Goal: Find specific page/section: Find specific page/section

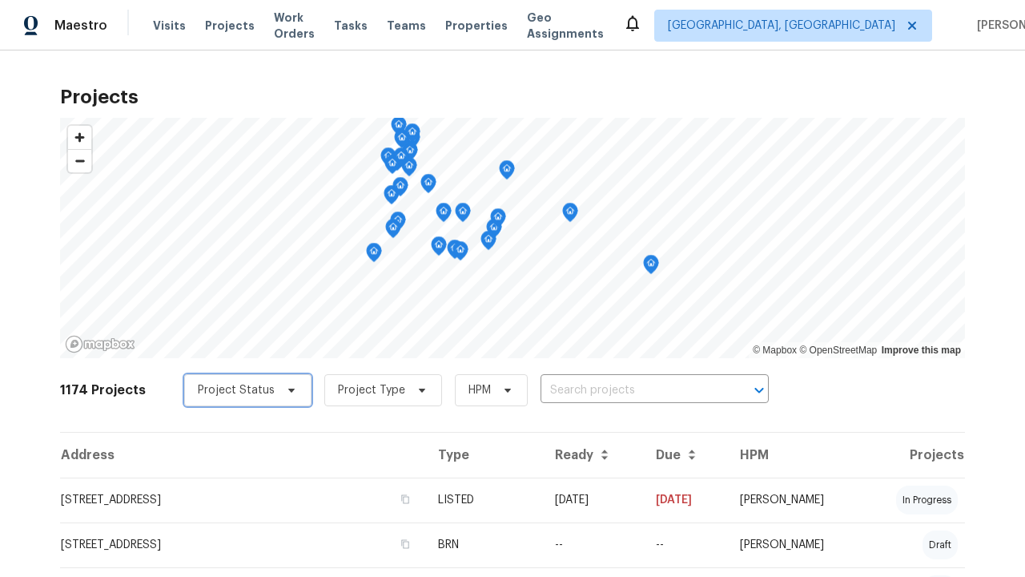
click at [233, 390] on span "Project Status" at bounding box center [236, 390] width 77 height 16
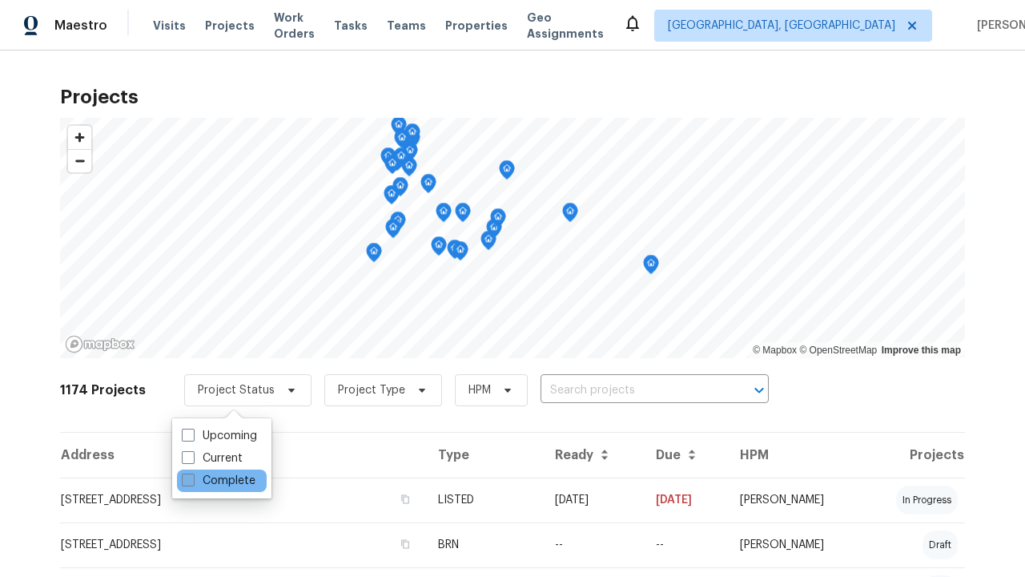
click at [218, 481] on label "Complete" at bounding box center [219, 481] width 74 height 16
click at [192, 481] on input "Complete" at bounding box center [187, 478] width 10 height 10
checkbox input "true"
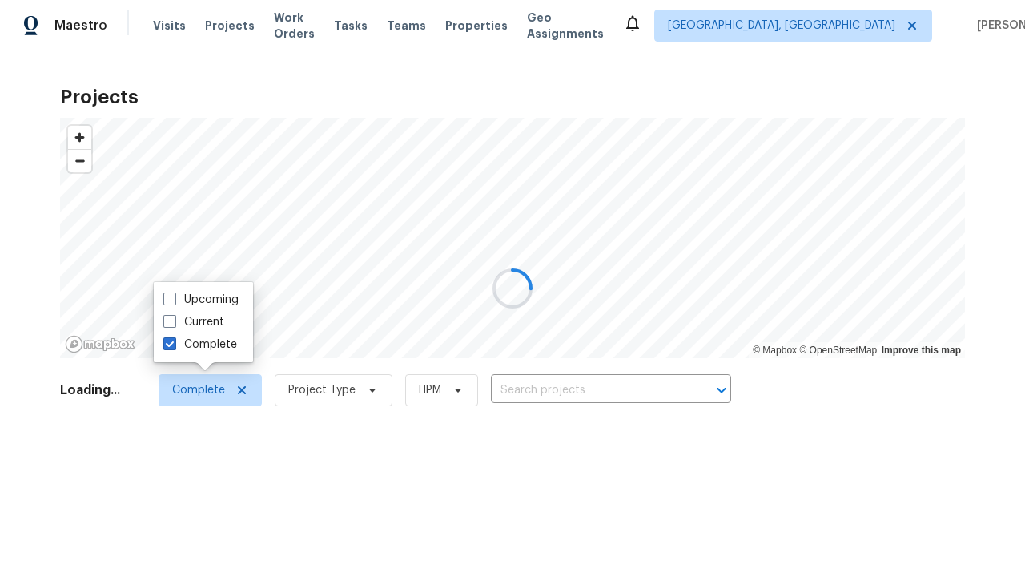
click at [8, 8] on div at bounding box center [512, 288] width 1025 height 577
click at [343, 382] on span "Project Type" at bounding box center [321, 390] width 67 height 16
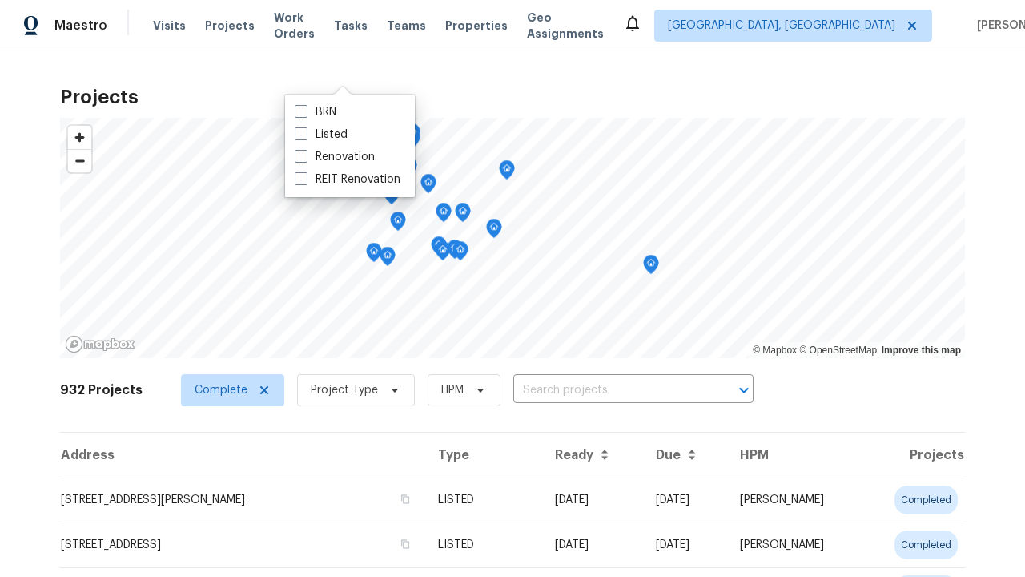
scroll to position [324, 0]
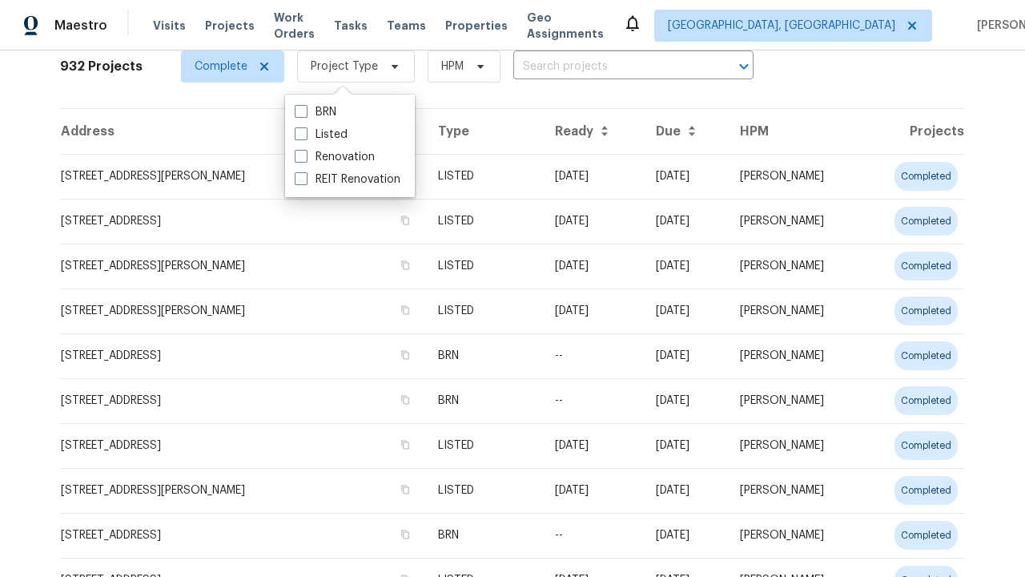
click at [334, 157] on label "Renovation" at bounding box center [335, 157] width 80 height 16
click at [305, 157] on input "Renovation" at bounding box center [300, 154] width 10 height 10
checkbox input "true"
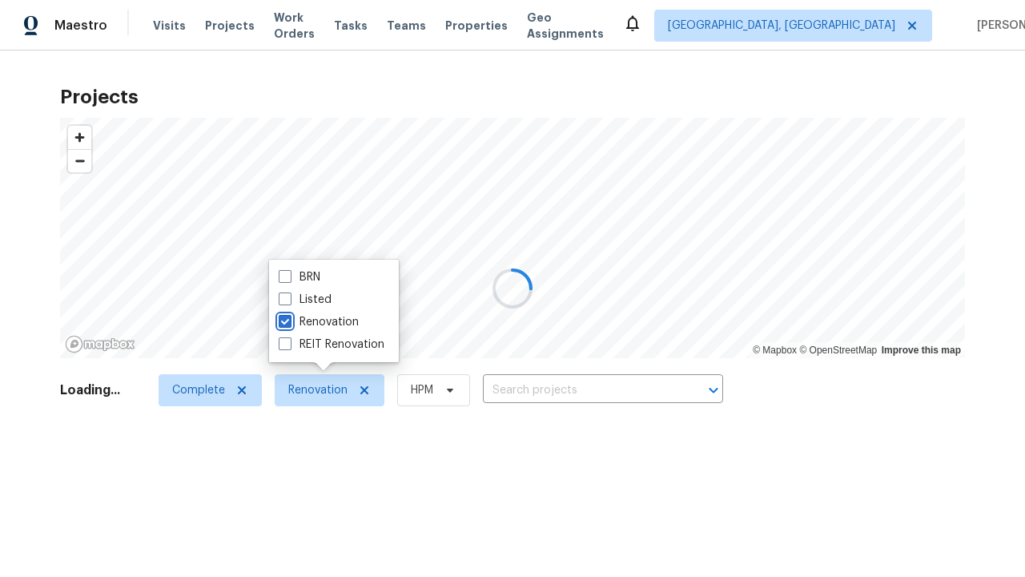
click at [8, 8] on div at bounding box center [512, 288] width 1025 height 577
